Goal: Transaction & Acquisition: Purchase product/service

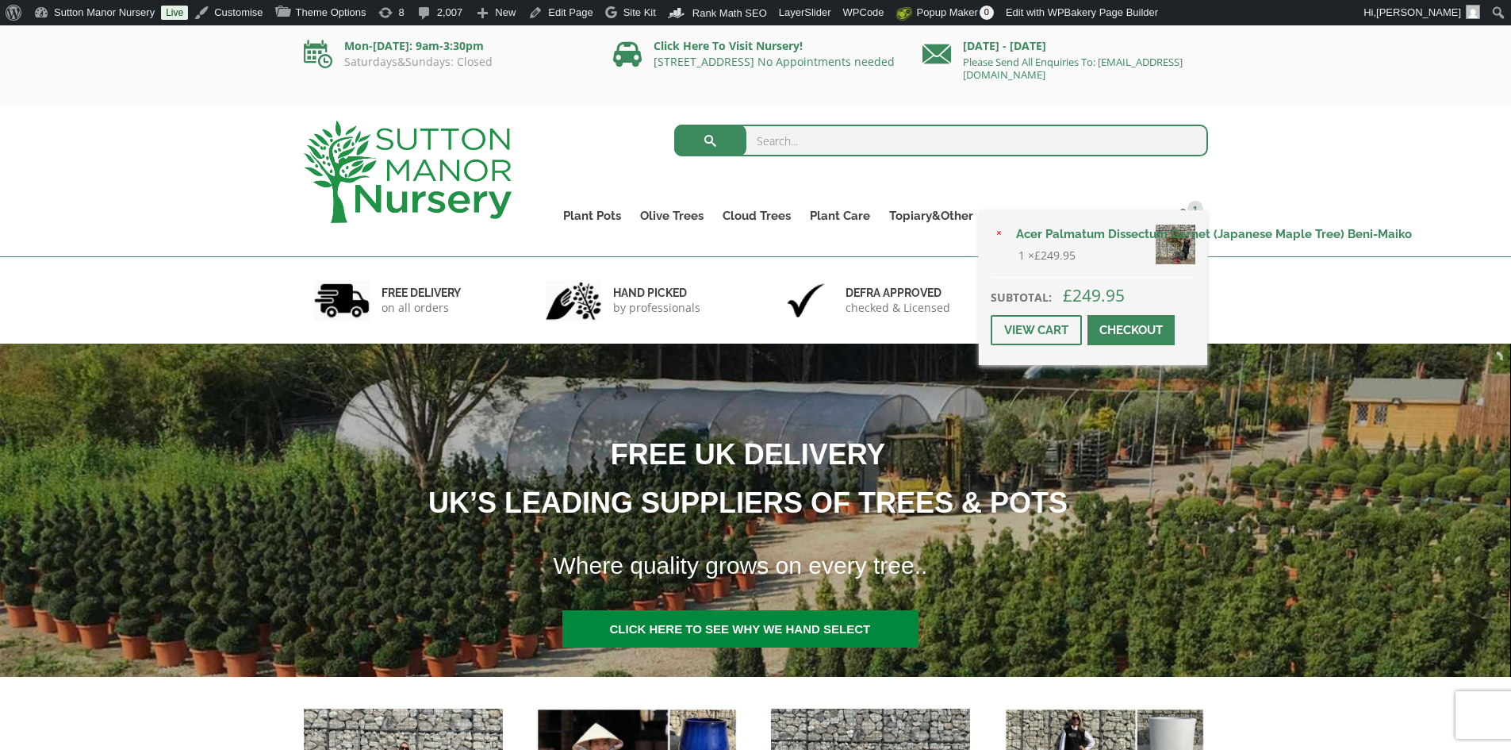
click at [1131, 330] on span at bounding box center [1131, 330] width 0 height 0
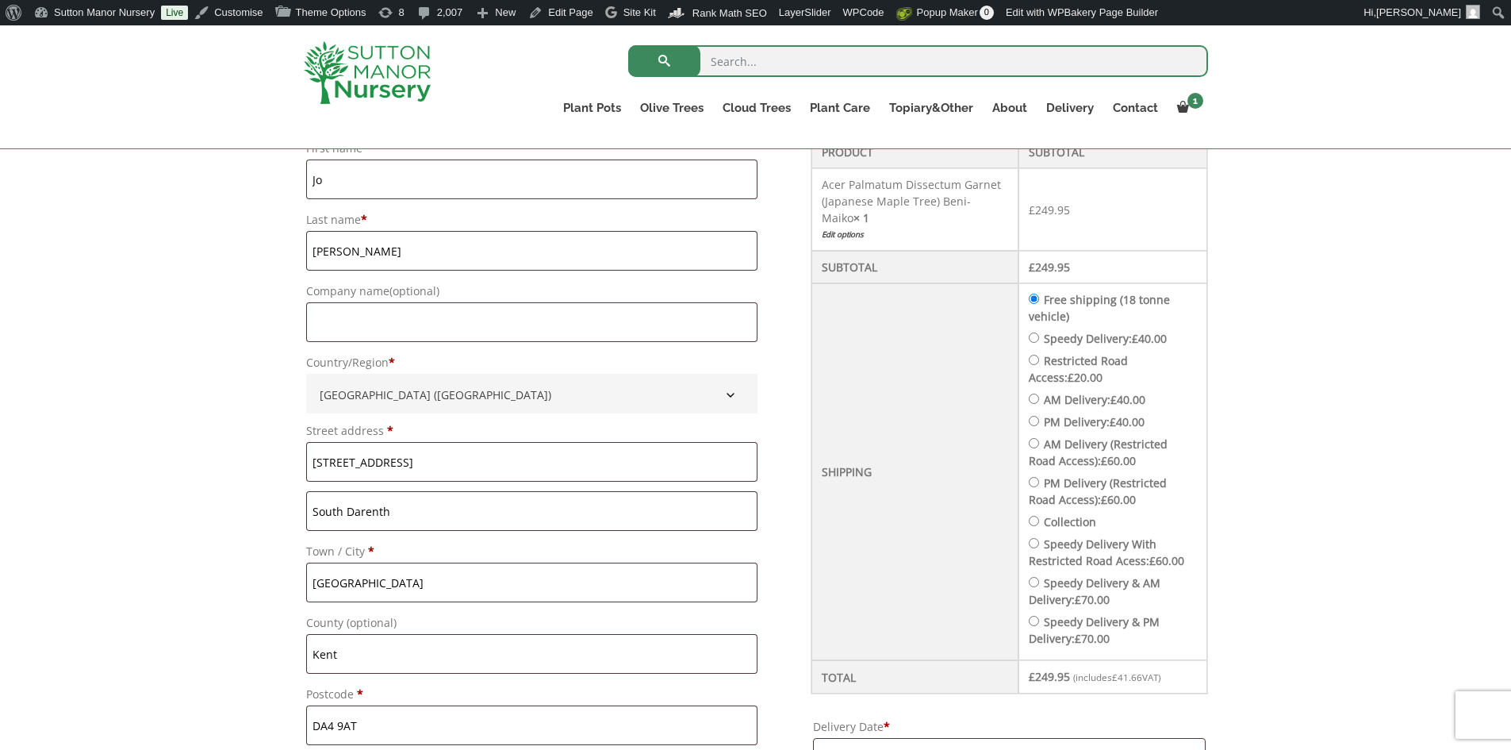
scroll to position [555, 0]
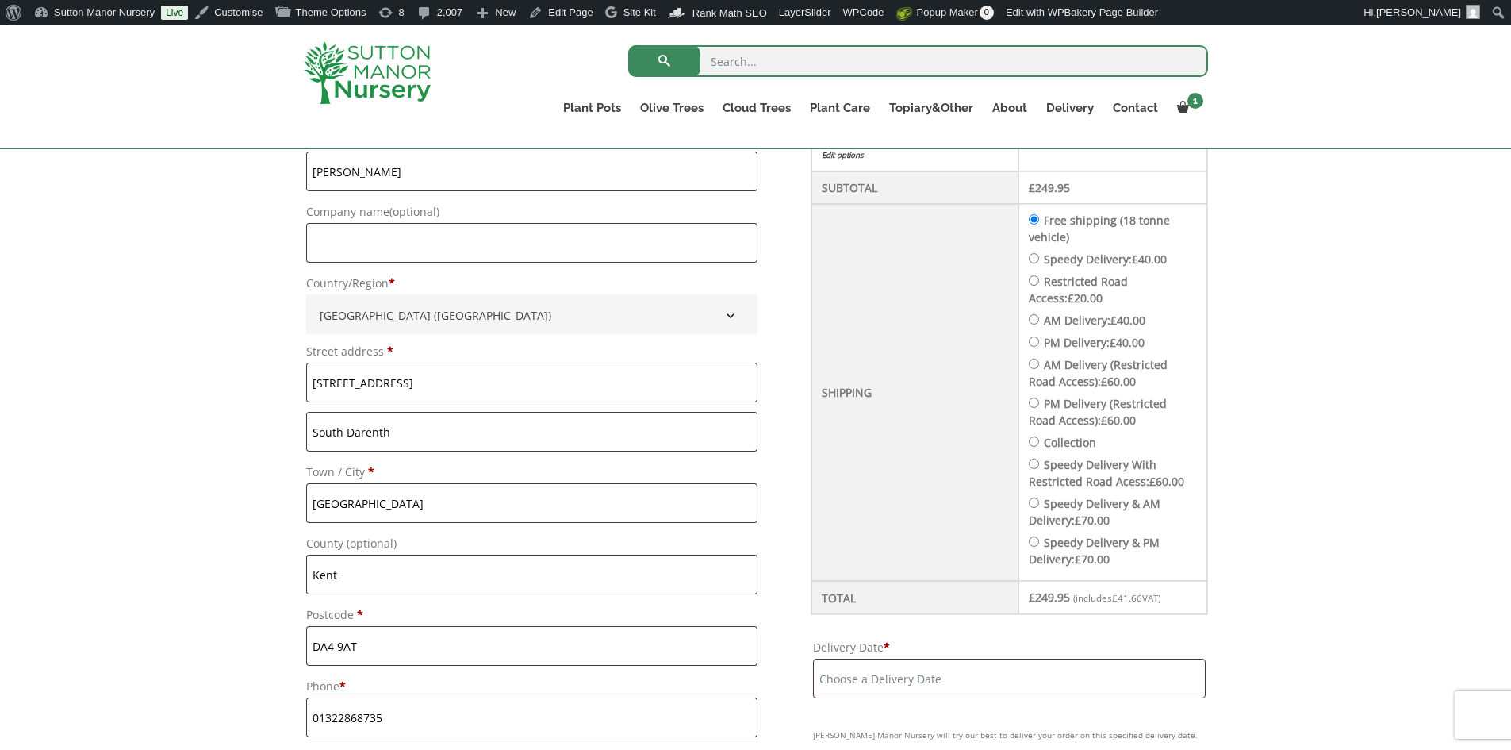
click at [1030, 676] on input "Delivery Date *" at bounding box center [1009, 678] width 392 height 40
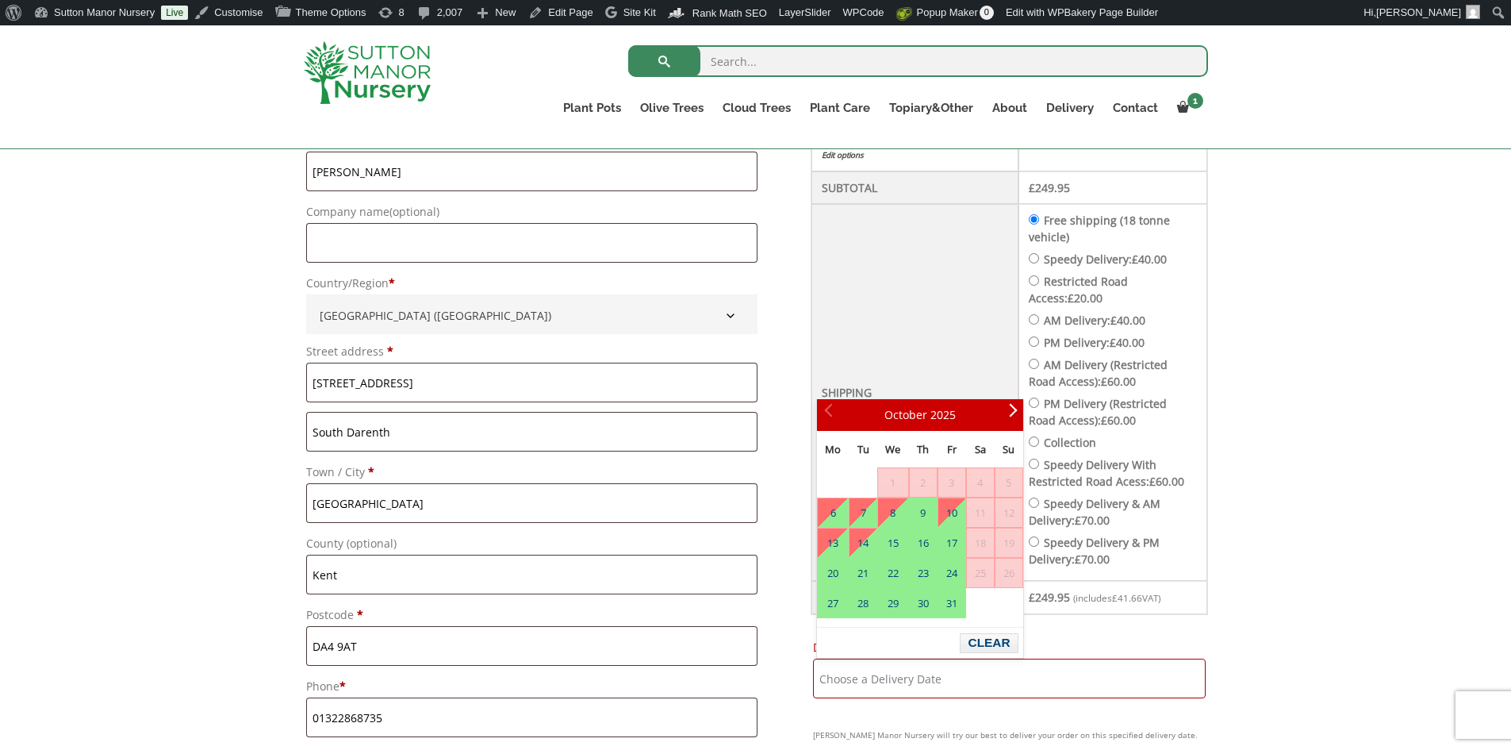
click at [1039, 257] on input "Speedy Delivery: £ 40.00" at bounding box center [1034, 258] width 10 height 10
radio input "true"
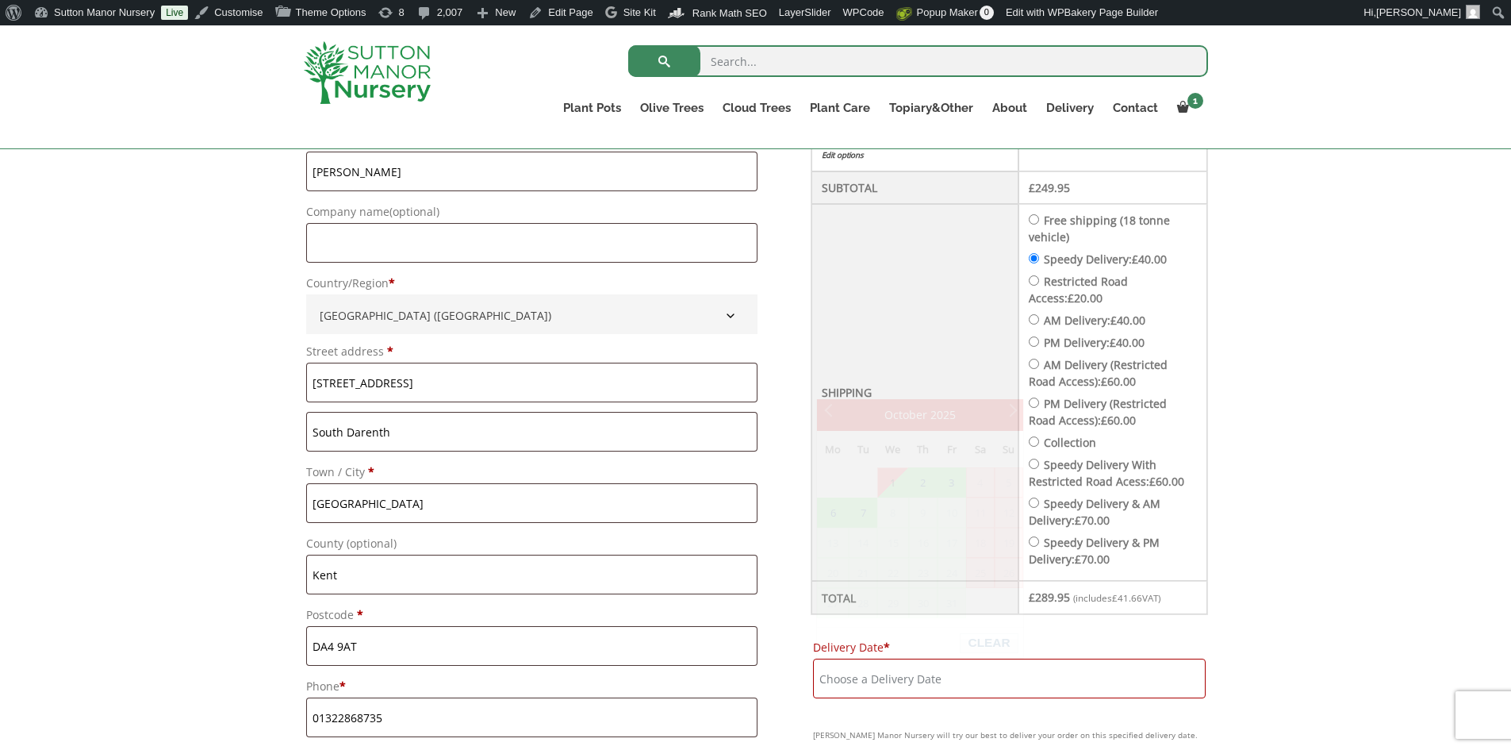
click at [975, 675] on input "Delivery Date *" at bounding box center [1009, 678] width 392 height 40
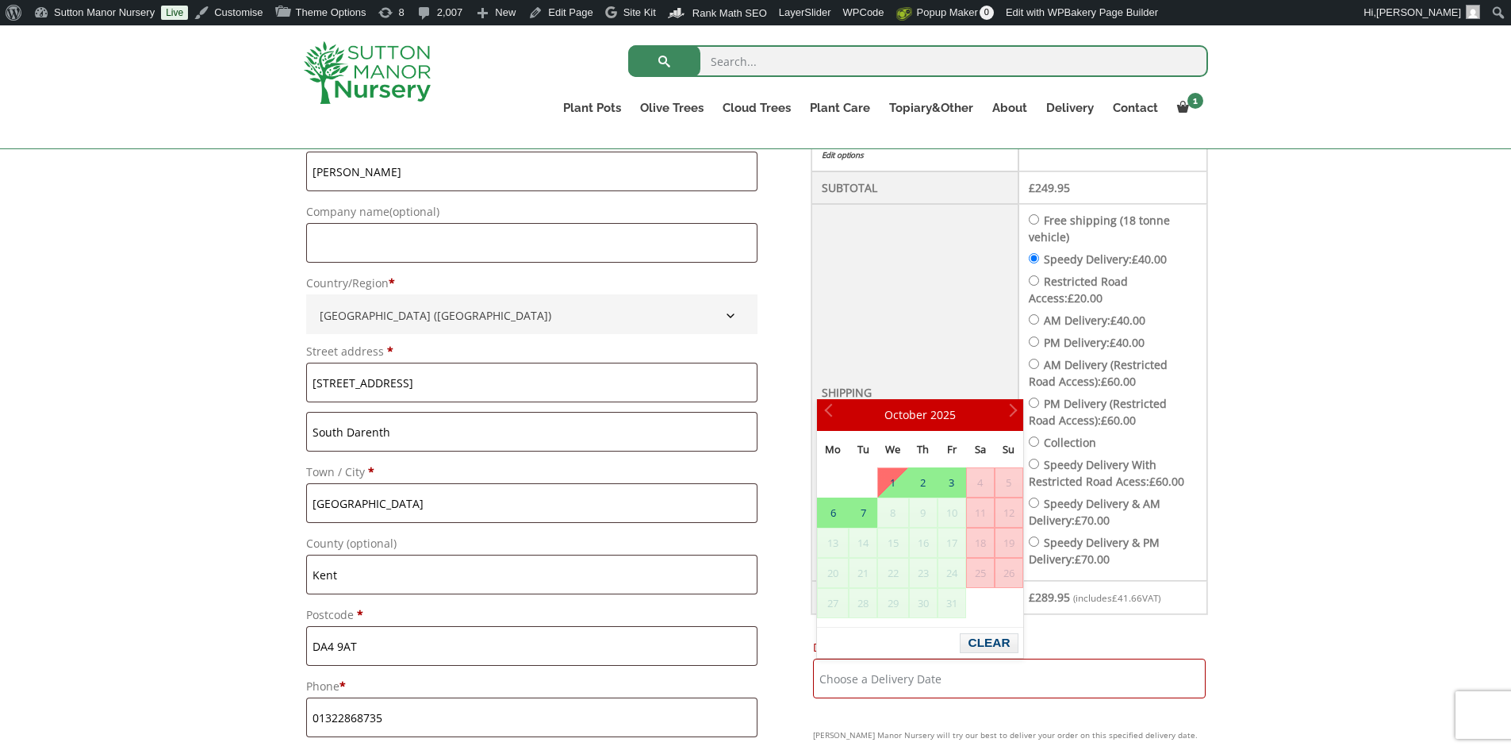
click at [366, 79] on img at bounding box center [367, 72] width 127 height 63
